Goal: Find specific page/section: Find specific page/section

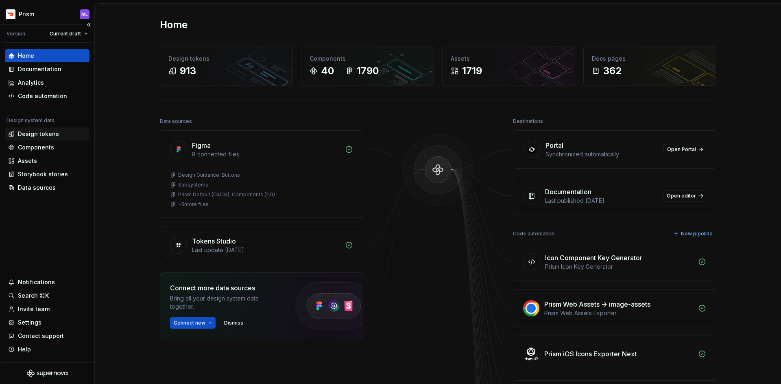
click at [65, 135] on div "Design tokens" at bounding box center [47, 134] width 78 height 8
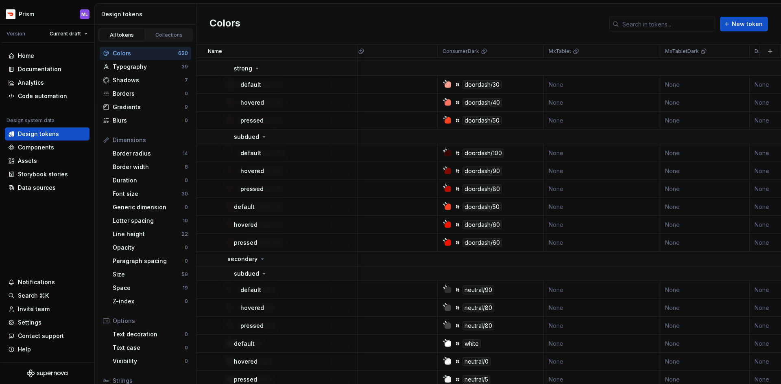
scroll to position [6679, 1321]
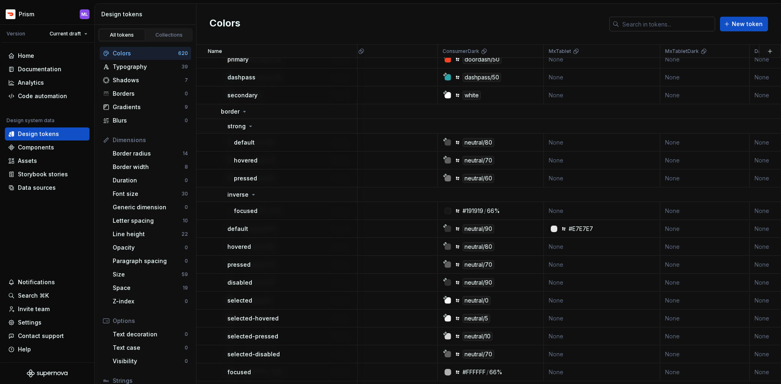
click at [642, 24] on input "text" at bounding box center [667, 24] width 96 height 15
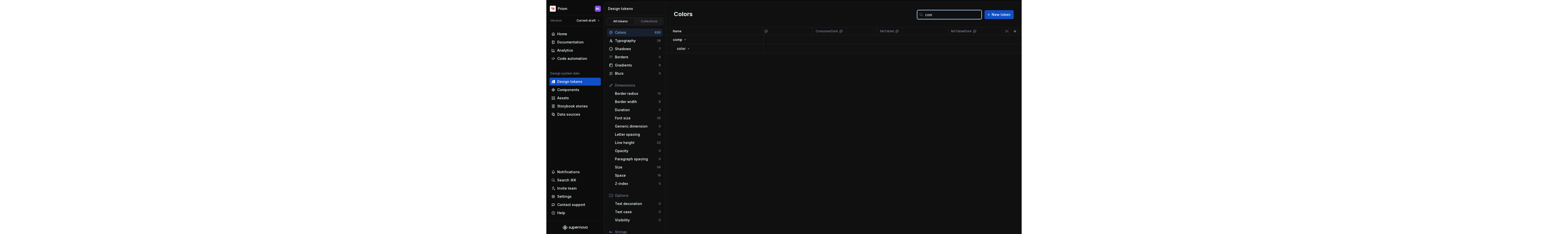
scroll to position [0, 804]
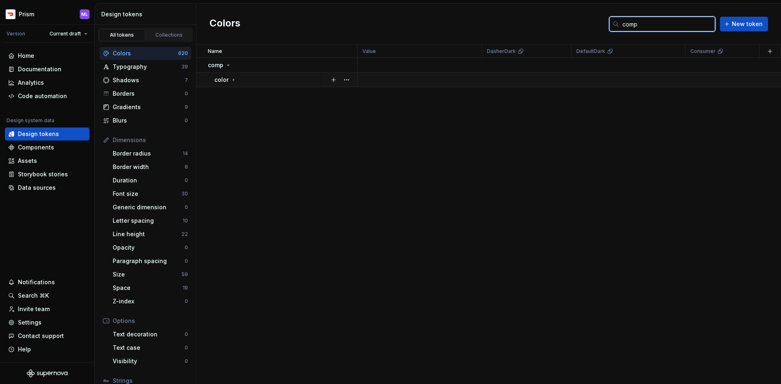
type input "comp"
click at [230, 80] on icon at bounding box center [233, 79] width 7 height 7
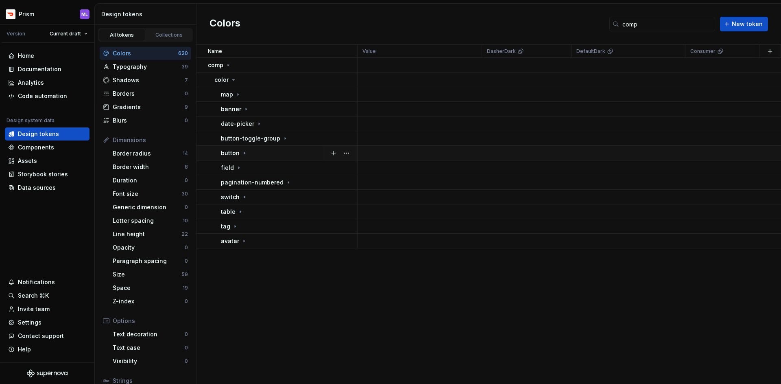
click at [235, 153] on p "button" at bounding box center [230, 153] width 19 height 8
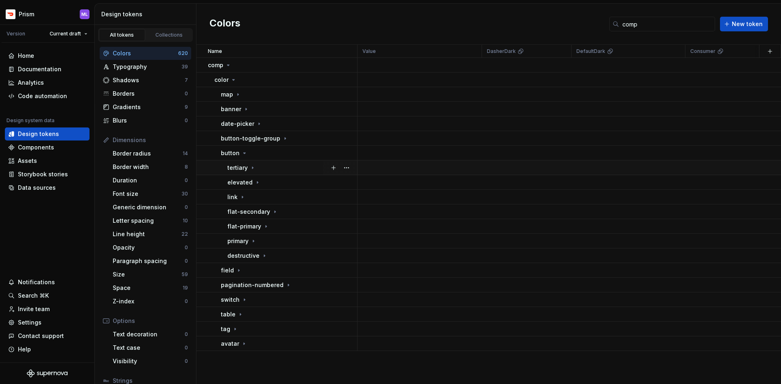
click at [280, 165] on div "tertiary" at bounding box center [291, 167] width 129 height 8
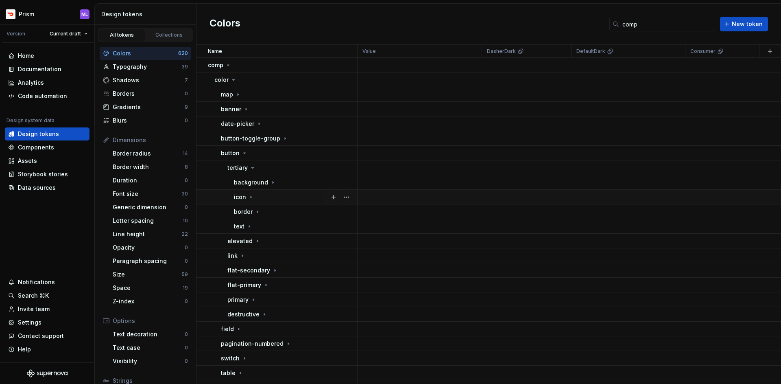
click at [283, 197] on div "icon" at bounding box center [295, 197] width 123 height 8
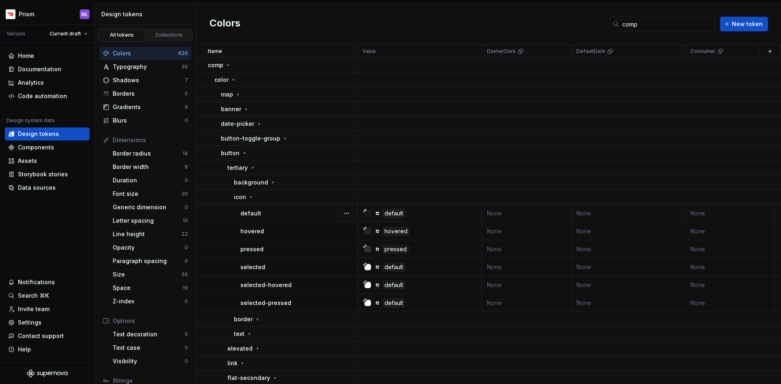
click at [276, 212] on div "default" at bounding box center [298, 213] width 116 height 8
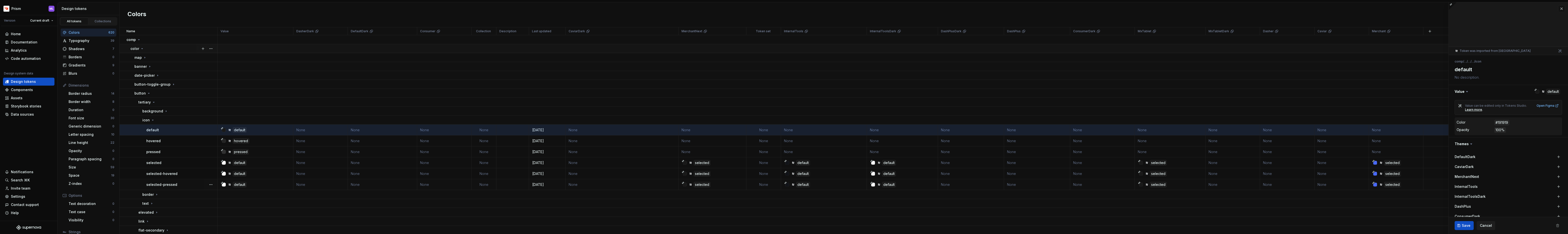
type textarea "*"
